Goal: Task Accomplishment & Management: Manage account settings

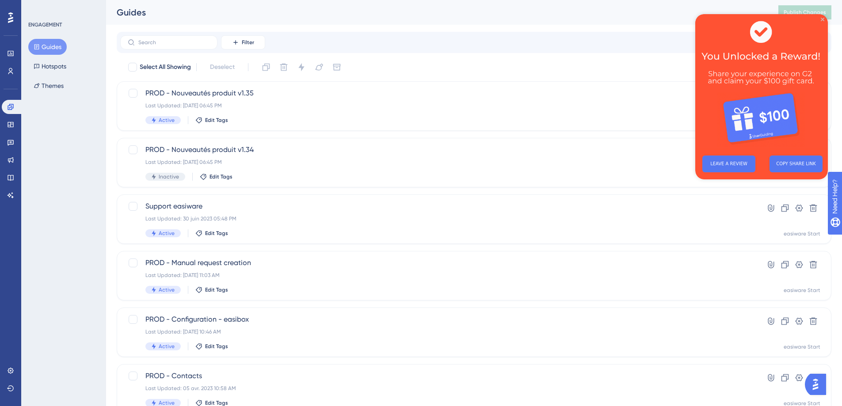
drag, startPoint x: 821, startPoint y: 21, endPoint x: 1517, endPoint y: 37, distance: 695.7
click at [821, 21] on icon "Close Preview" at bounding box center [823, 20] width 4 height 4
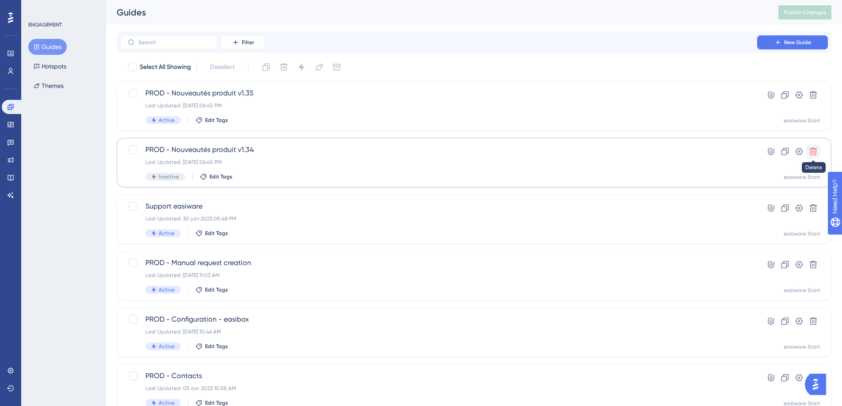
click at [813, 153] on icon at bounding box center [814, 152] width 8 height 8
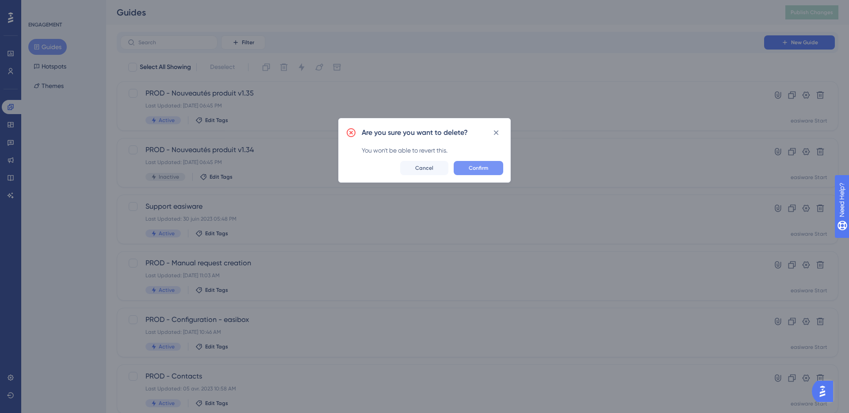
click at [474, 170] on span "Confirm" at bounding box center [478, 167] width 19 height 7
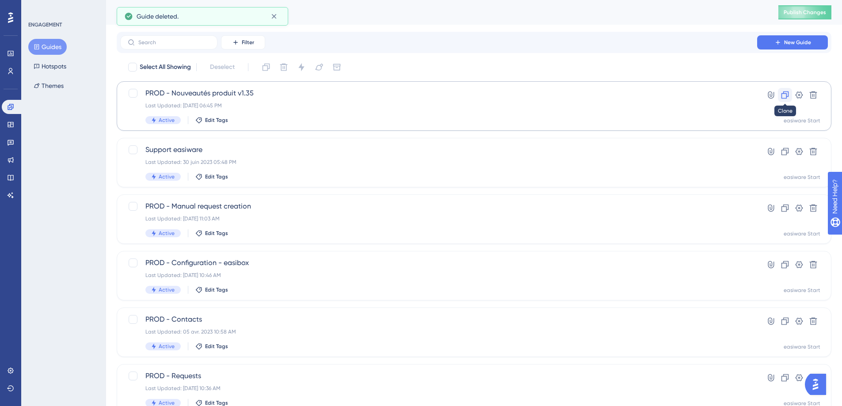
click at [788, 98] on icon at bounding box center [785, 95] width 9 height 9
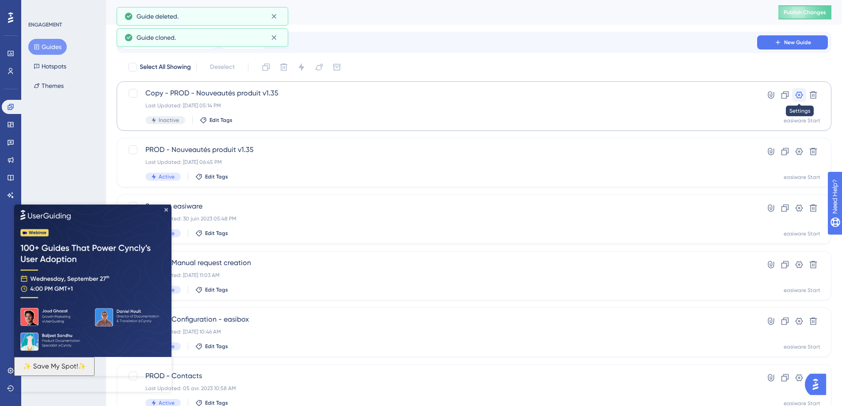
click at [799, 99] on icon at bounding box center [799, 95] width 9 height 9
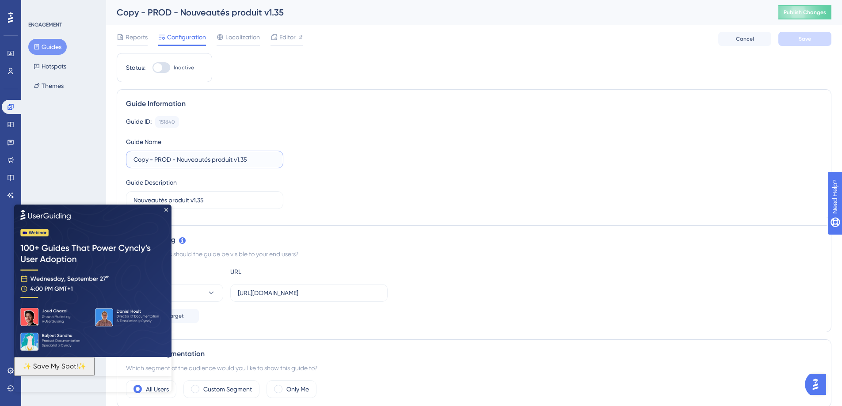
drag, startPoint x: 155, startPoint y: 158, endPoint x: 112, endPoint y: 158, distance: 42.9
click at [252, 163] on input "PROD - Nouveautés produit v1.35" at bounding box center [205, 160] width 142 height 10
type input "PROD - Nouveautés produit v1.36"
click at [166, 209] on icon "Close Preview" at bounding box center [166, 210] width 4 height 4
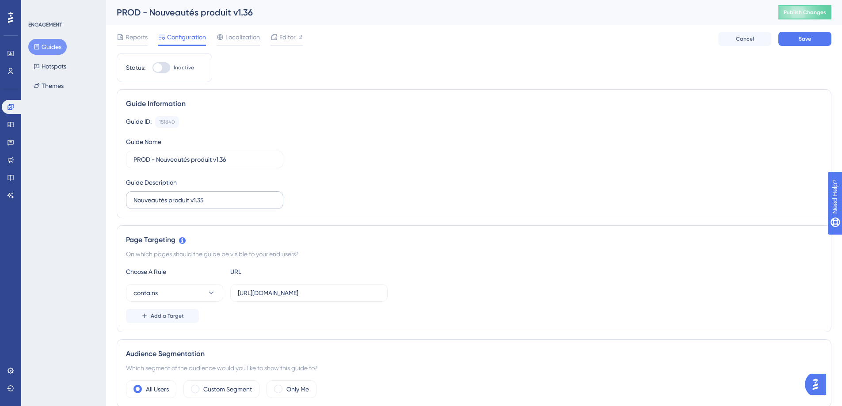
click at [228, 205] on label "Nouveautés produit v1.35" at bounding box center [204, 200] width 157 height 18
click at [228, 205] on input "Nouveautés produit v1.35" at bounding box center [205, 200] width 142 height 10
type input "Nouveautés produit v1.36"
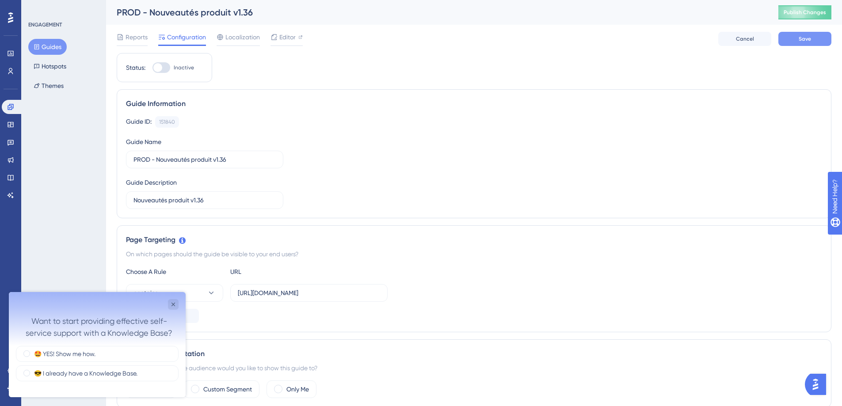
click at [805, 40] on span "Save" at bounding box center [805, 38] width 12 height 7
click at [810, 14] on span "Publish Changes" at bounding box center [805, 12] width 42 height 7
click at [175, 308] on icon "Close survey" at bounding box center [173, 304] width 7 height 7
